Goal: Task Accomplishment & Management: Use online tool/utility

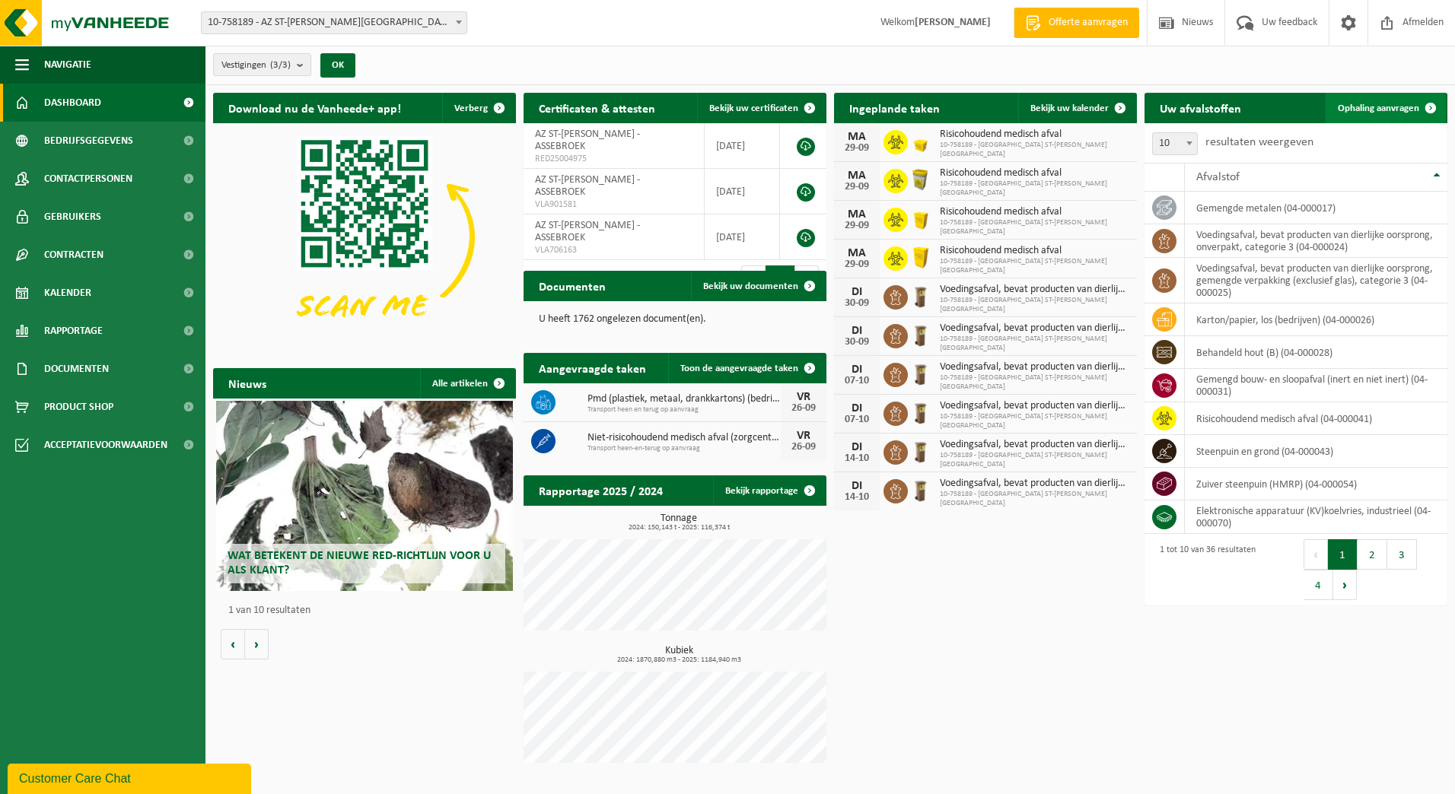
click at [1415, 107] on span "Ophaling aanvragen" at bounding box center [1378, 108] width 81 height 10
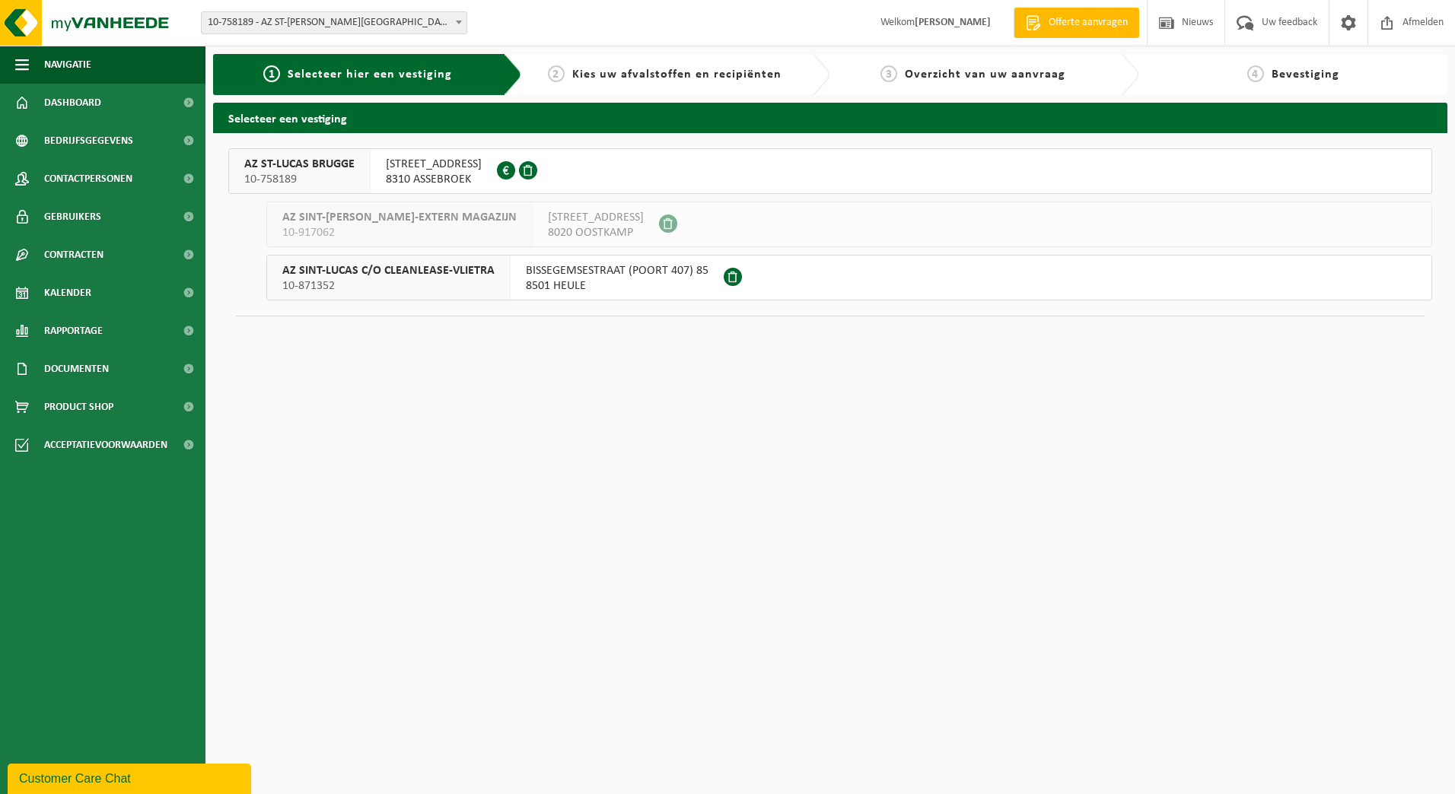
click at [416, 167] on span "ST LUCASLAAN 29" at bounding box center [434, 164] width 96 height 15
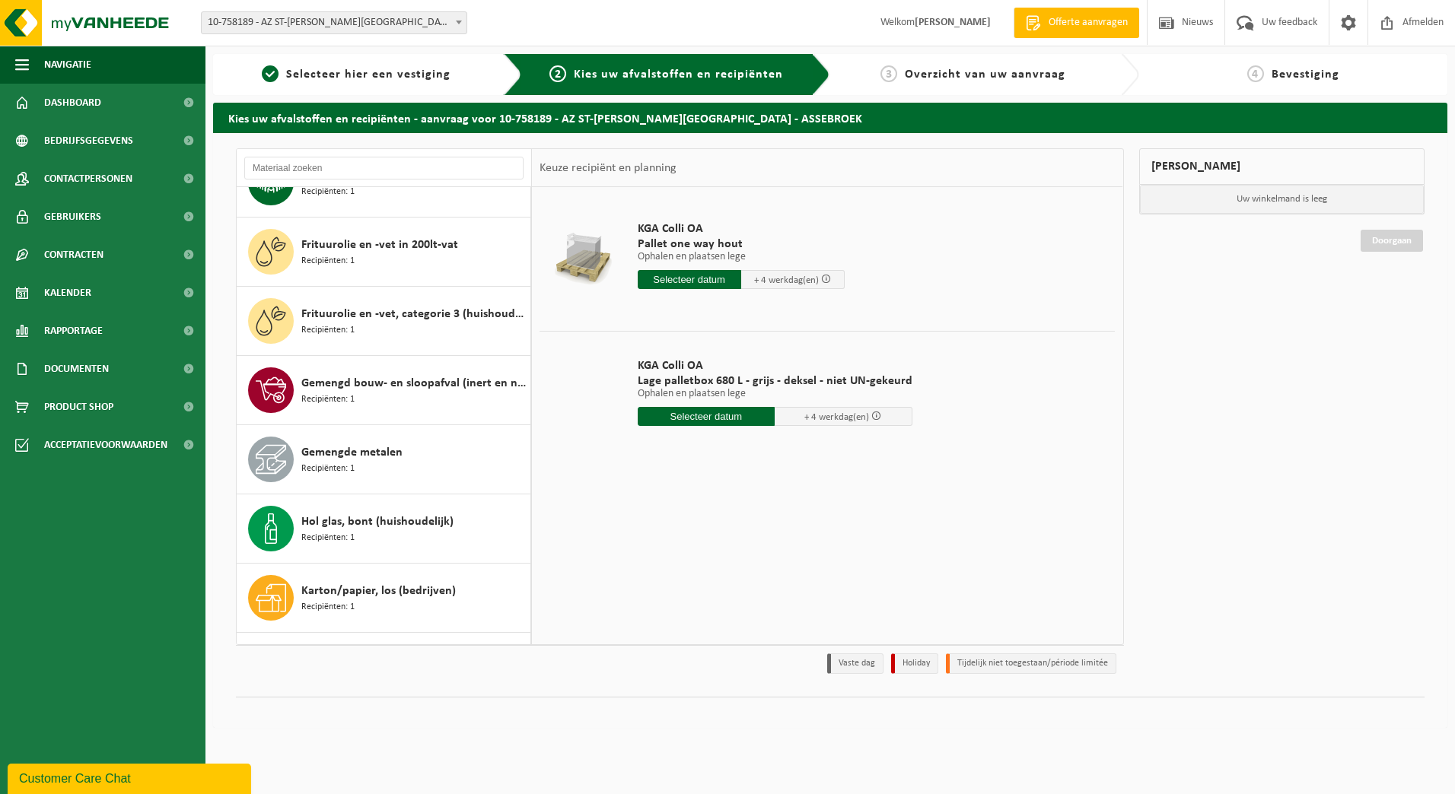
scroll to position [454, 0]
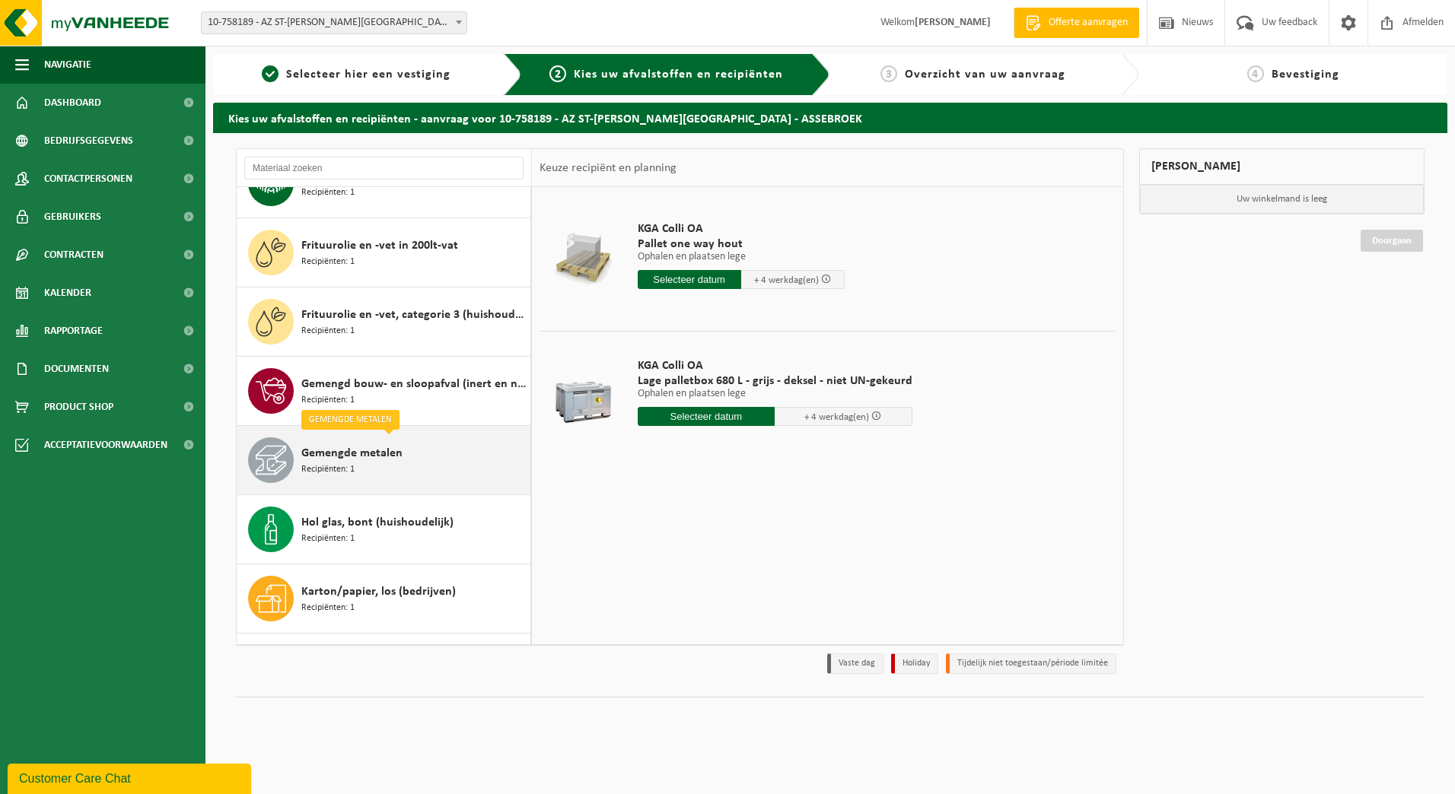
click at [326, 456] on span "Gemengde metalen" at bounding box center [351, 453] width 101 height 18
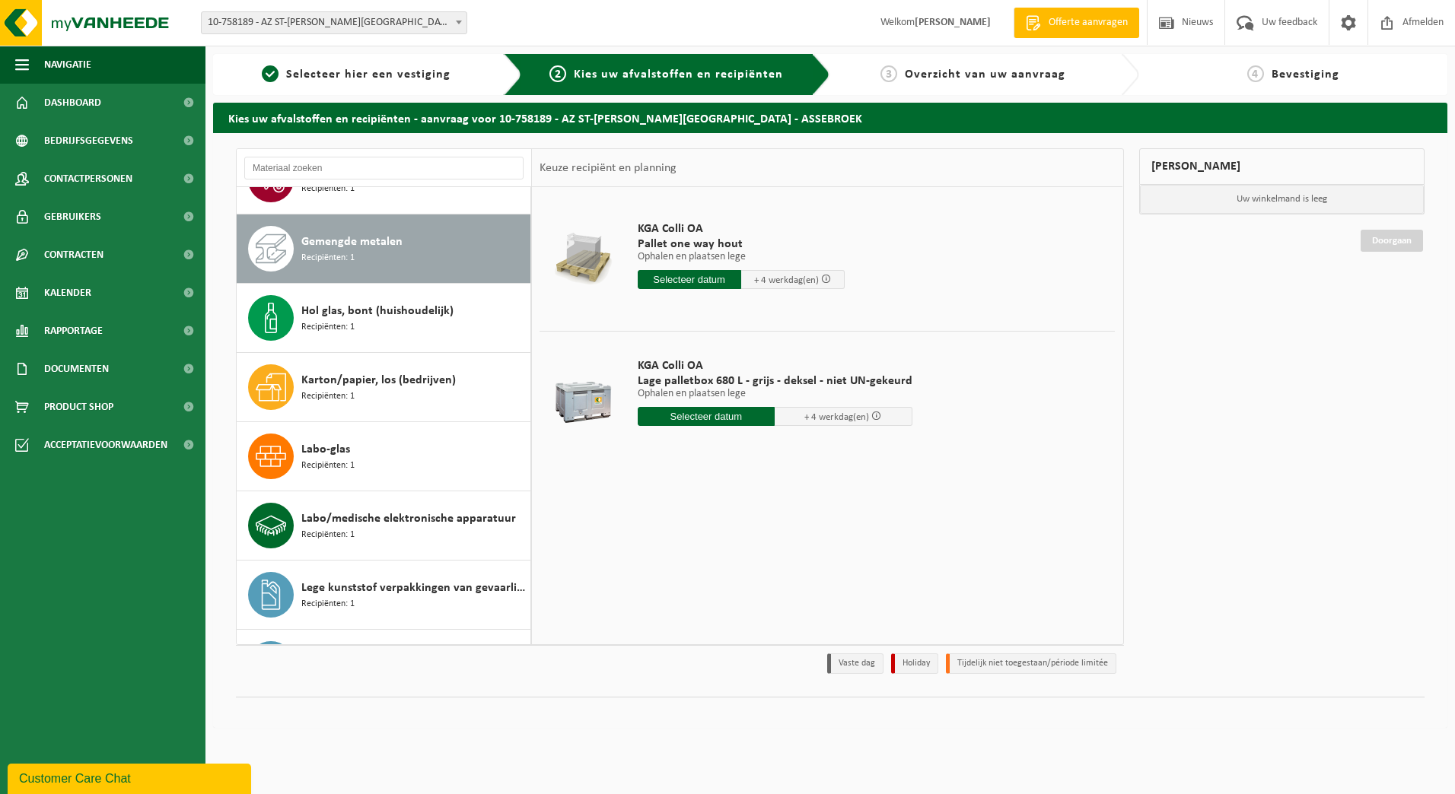
scroll to position [693, 0]
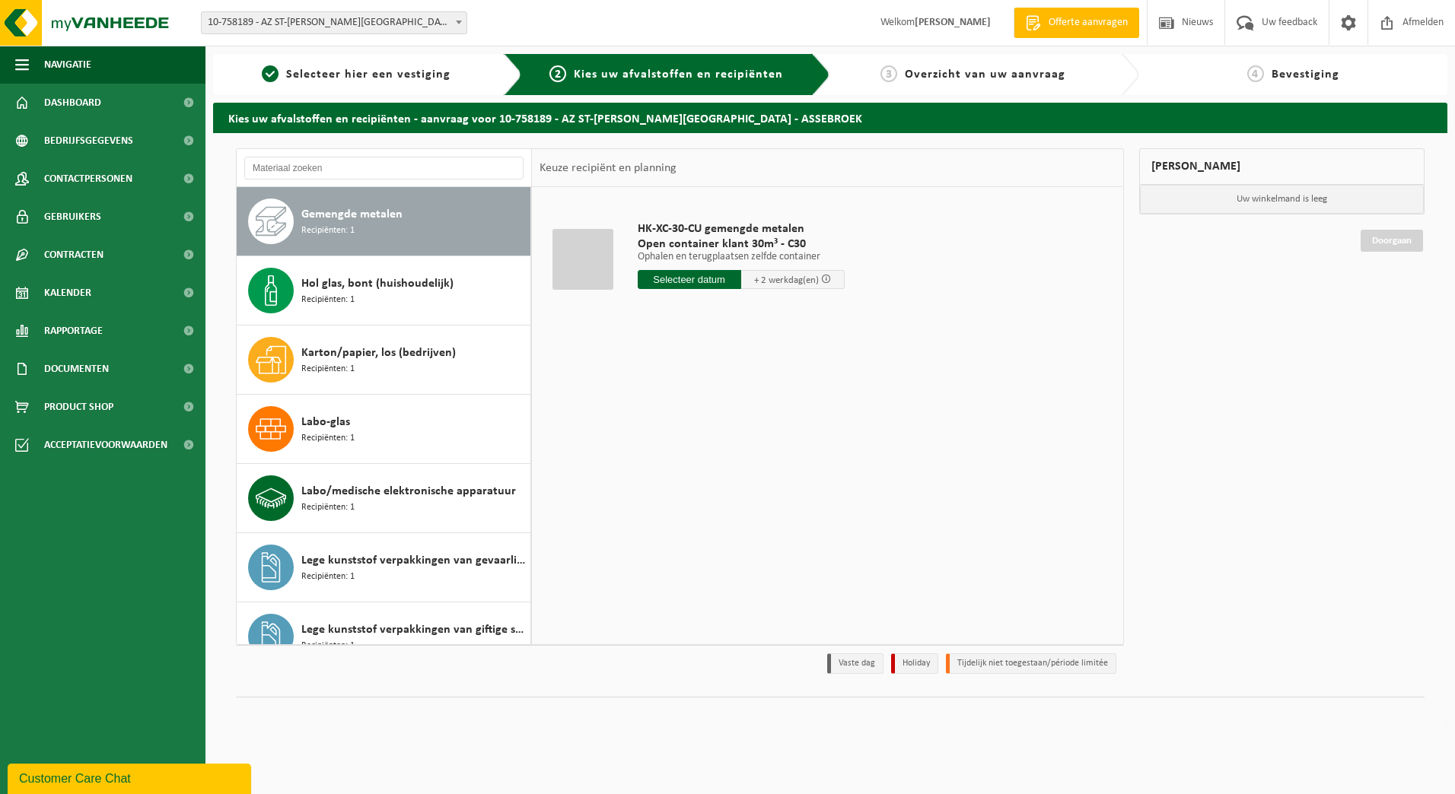
click at [706, 279] on input "text" at bounding box center [689, 279] width 103 height 19
click at [756, 441] on div "26" at bounding box center [758, 439] width 27 height 24
type input "Van 2025-09-26"
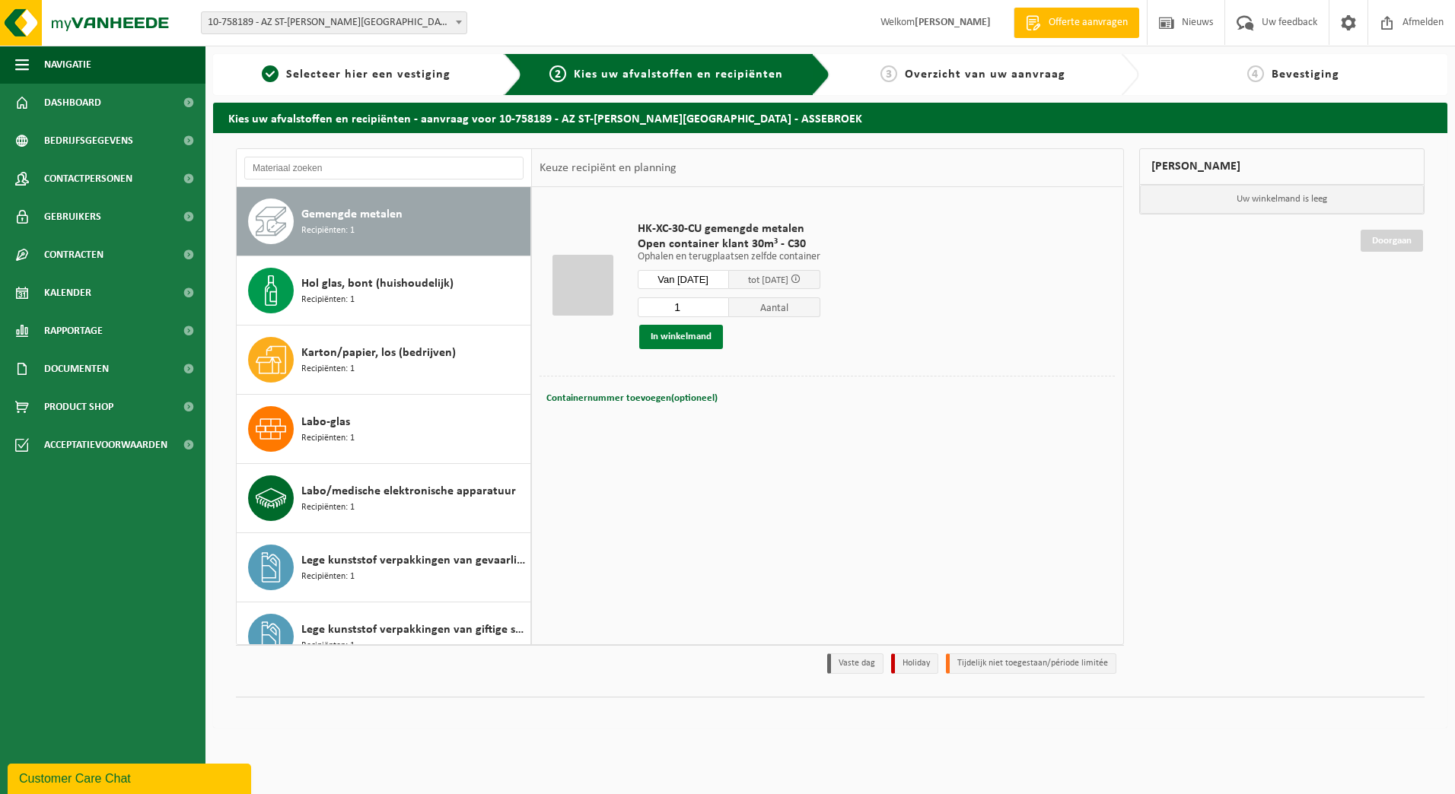
click at [673, 339] on button "In winkelmand" at bounding box center [681, 337] width 84 height 24
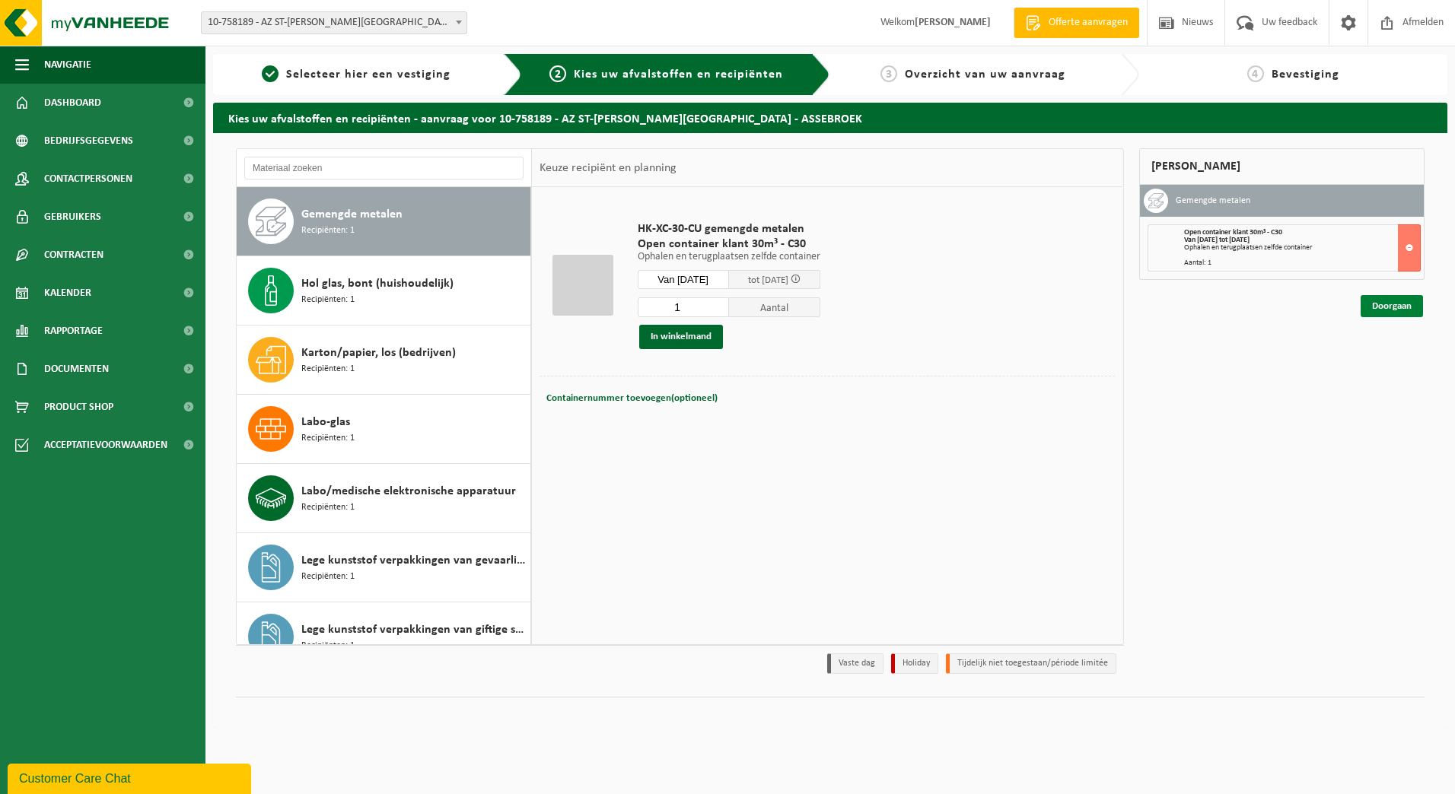
click at [1386, 305] on link "Doorgaan" at bounding box center [1392, 306] width 62 height 22
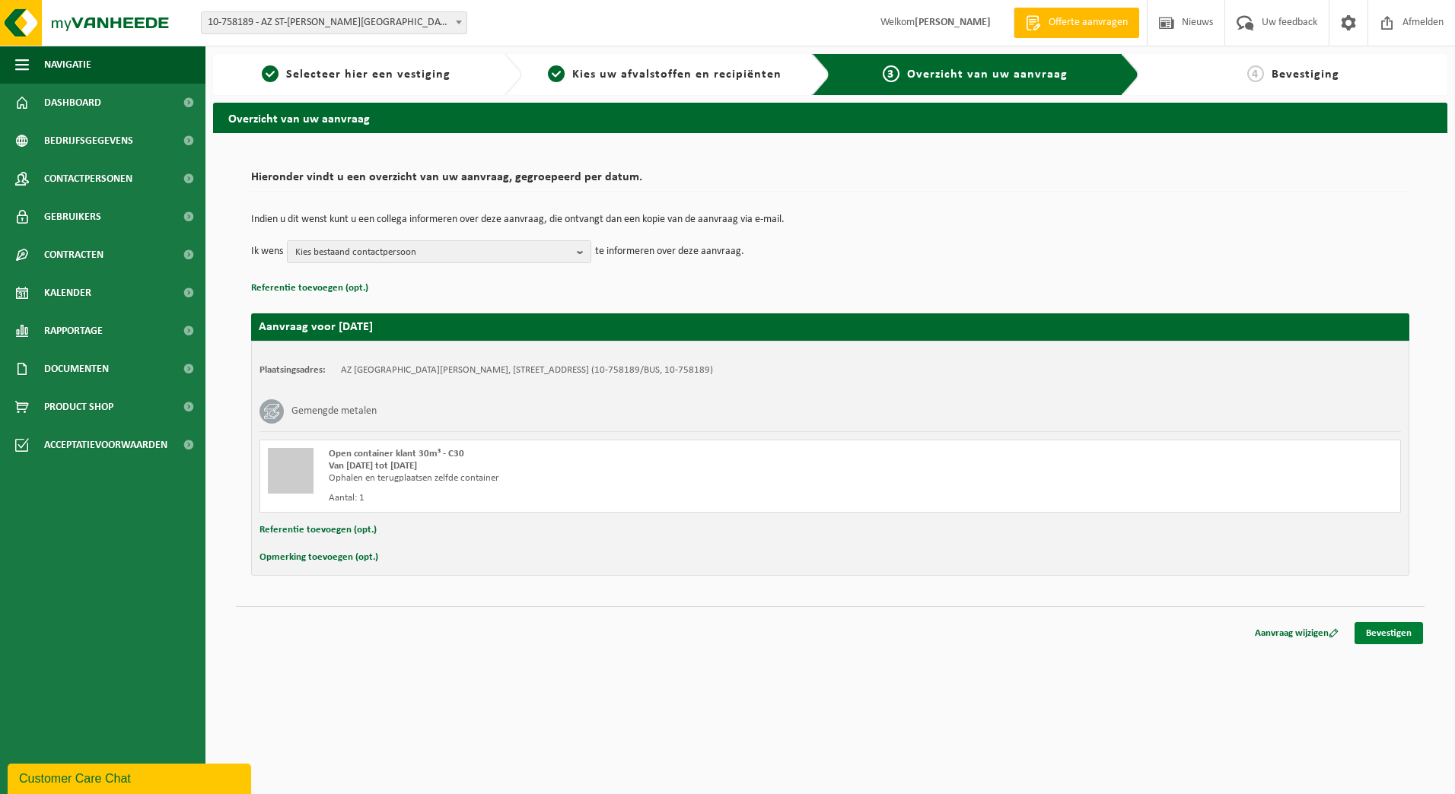
click at [1393, 636] on link "Bevestigen" at bounding box center [1389, 633] width 68 height 22
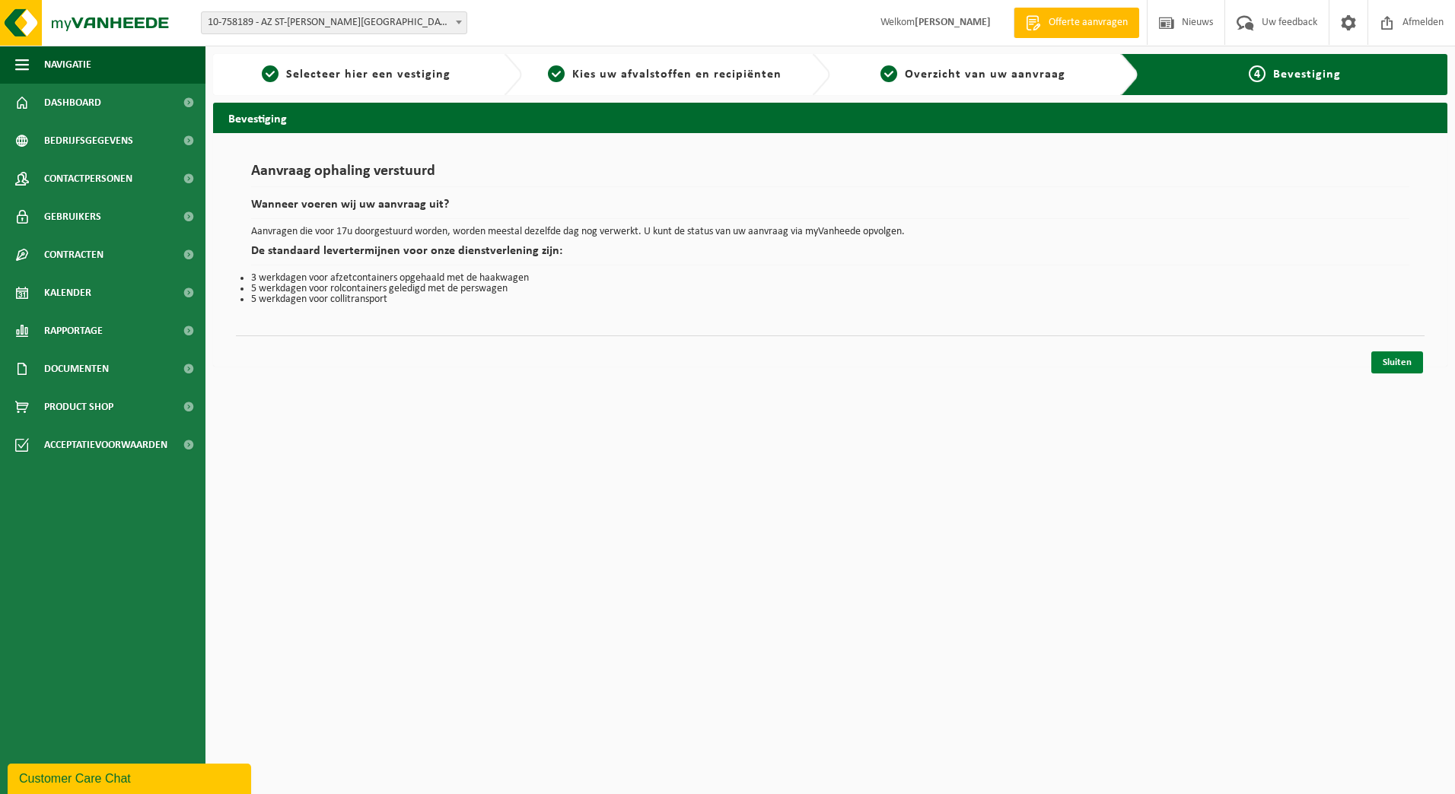
click at [1389, 364] on link "Sluiten" at bounding box center [1397, 363] width 52 height 22
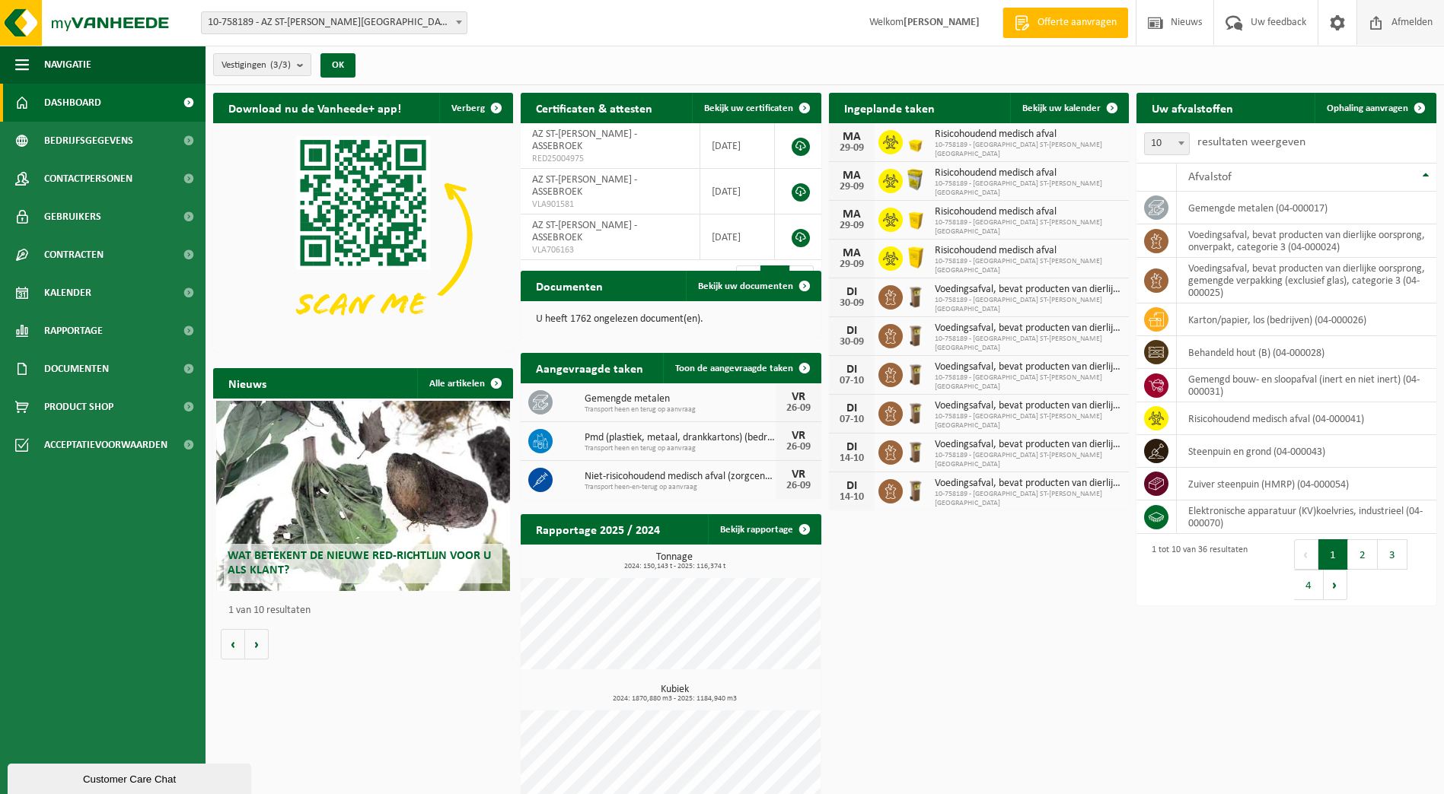
click at [1406, 22] on span "Afmelden" at bounding box center [1411, 22] width 49 height 45
